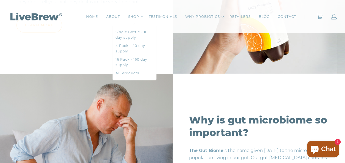
scroll to position [533, 0]
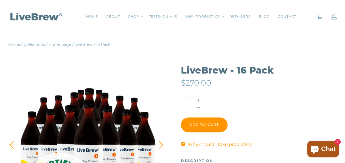
scroll to position [20, 0]
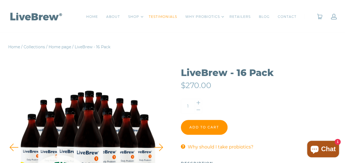
click at [169, 16] on link "TESTIMONIALS" at bounding box center [163, 16] width 28 height 5
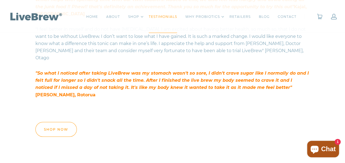
scroll to position [424, 0]
